Goal: Find specific page/section: Find specific page/section

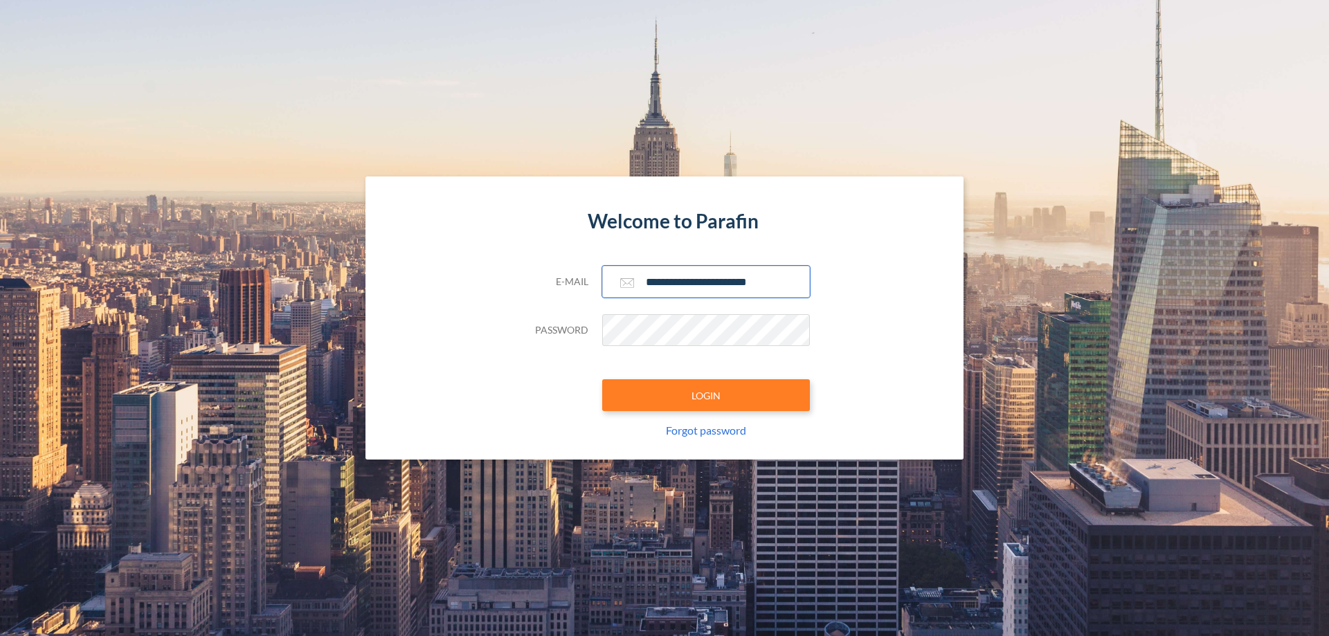
type input "**********"
click at [706, 395] on button "LOGIN" at bounding box center [706, 395] width 208 height 32
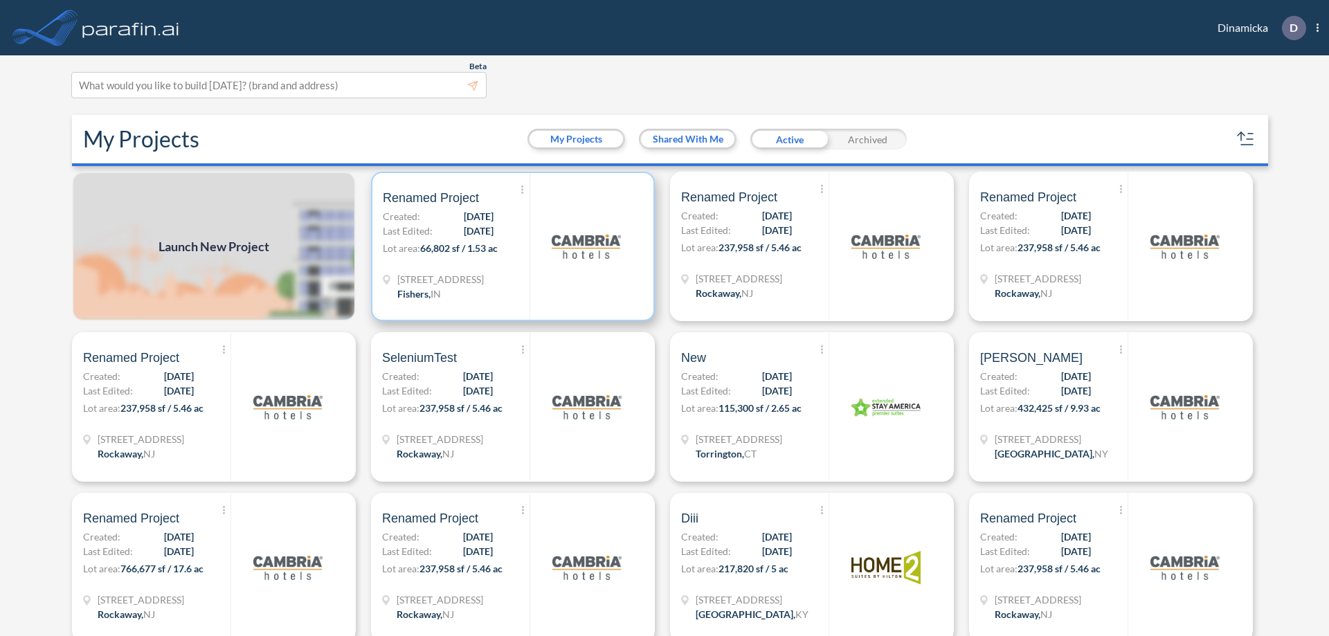
scroll to position [3, 0]
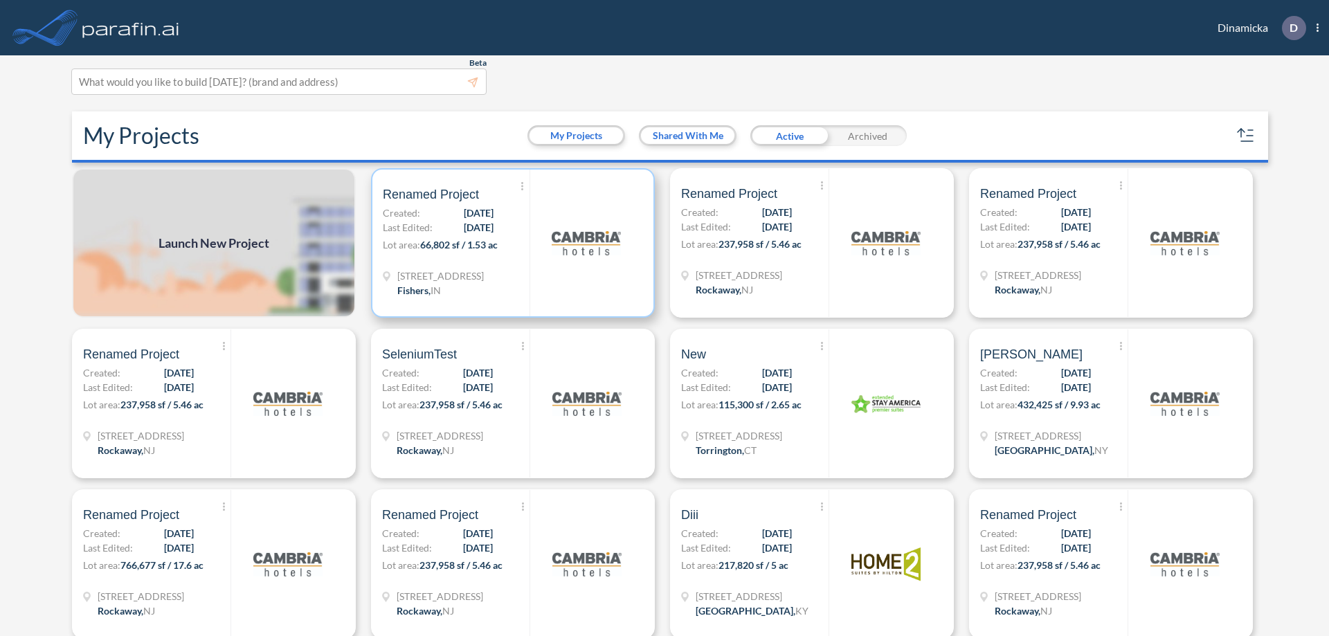
click at [510, 243] on p "Lot area: 66,802 sf / 1.53 ac" at bounding box center [456, 247] width 147 height 20
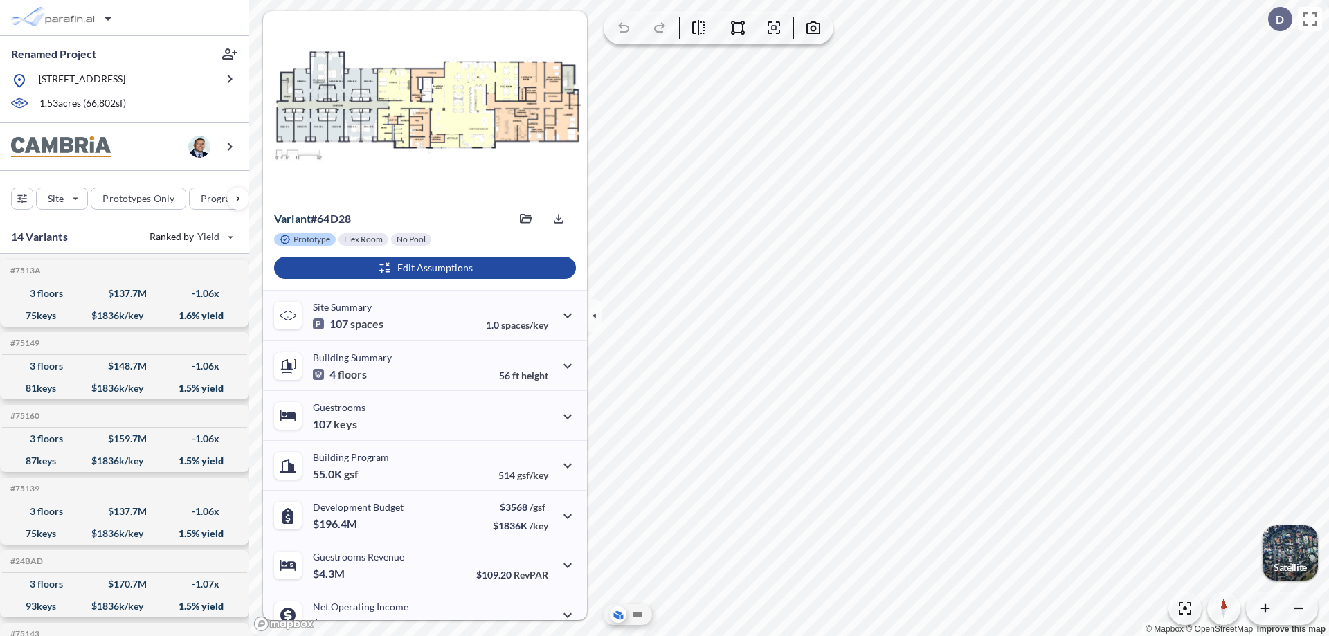
scroll to position [70, 0]
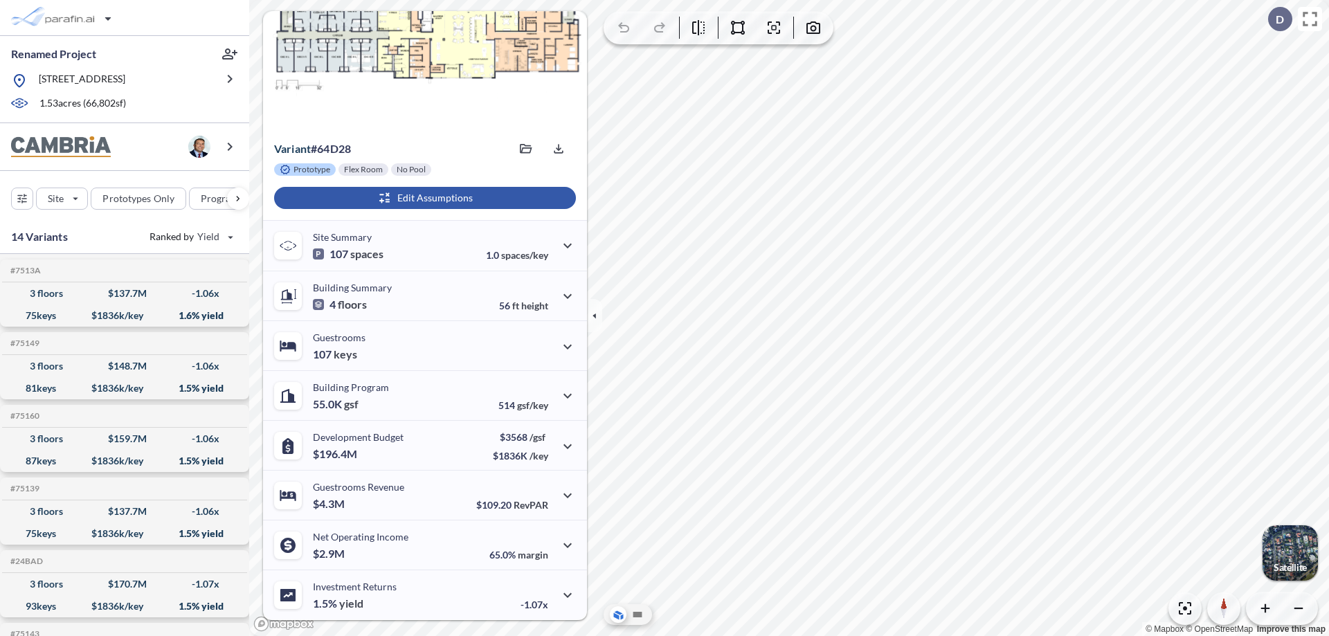
click at [423, 198] on div "button" at bounding box center [425, 198] width 302 height 22
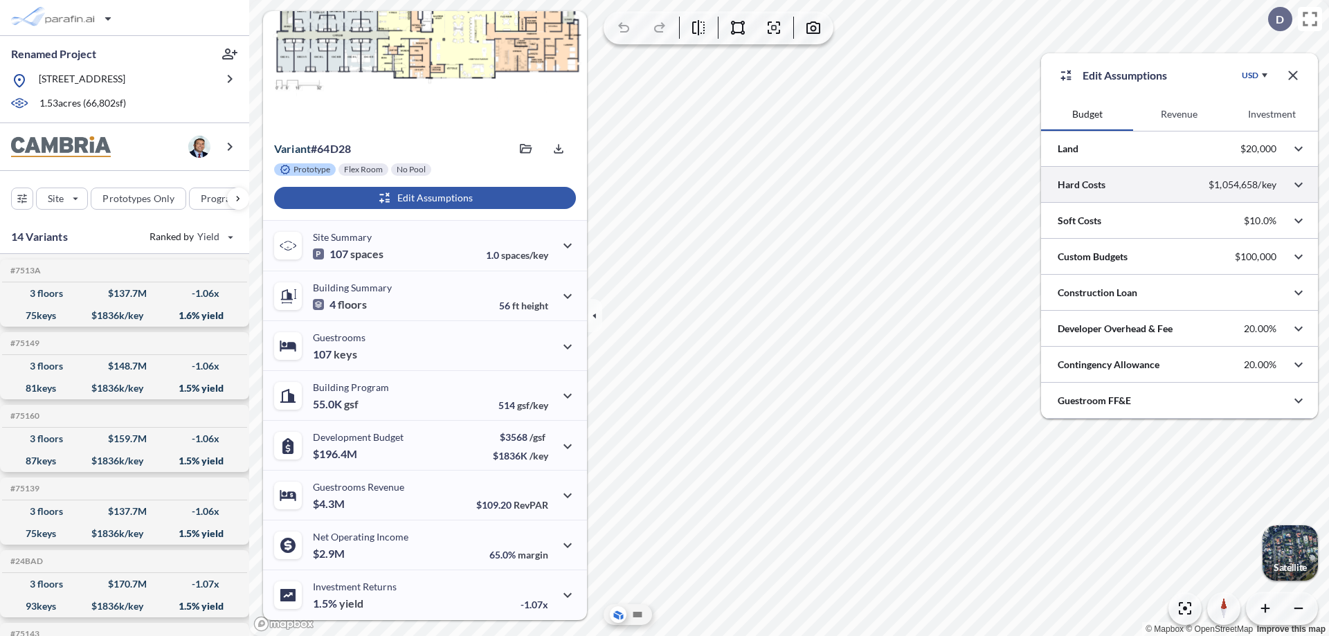
click at [1180, 185] on div at bounding box center [1179, 184] width 277 height 35
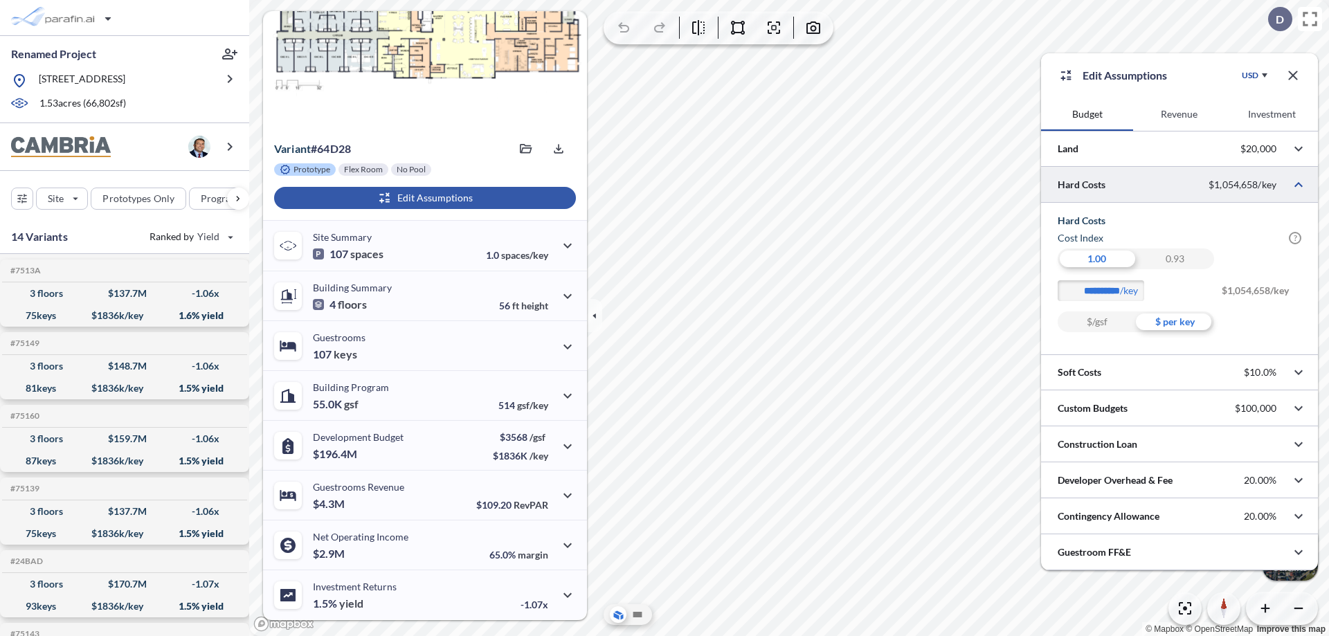
click at [1175, 322] on div "$ per key" at bounding box center [1175, 321] width 78 height 21
